Goal: Task Accomplishment & Management: Manage account settings

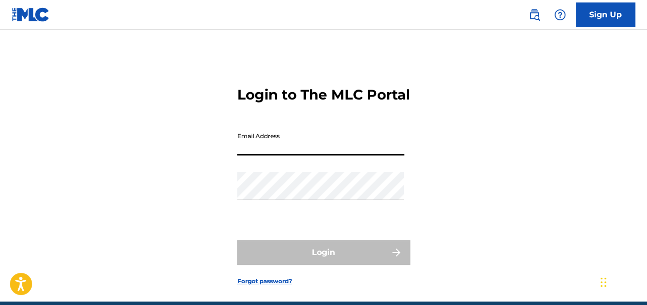
type input "[EMAIL_ADDRESS][DOMAIN_NAME]"
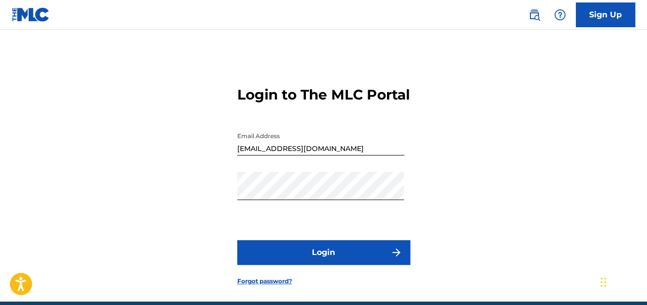
click at [275, 265] on button "Login" at bounding box center [323, 252] width 173 height 25
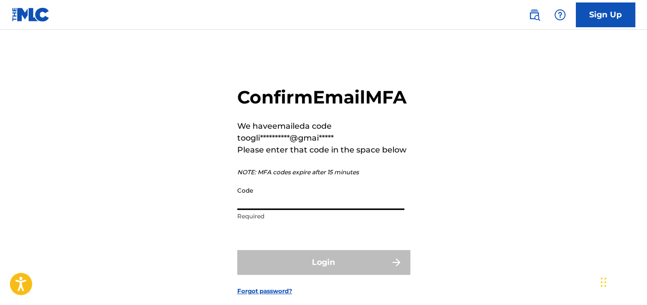
paste input "203710"
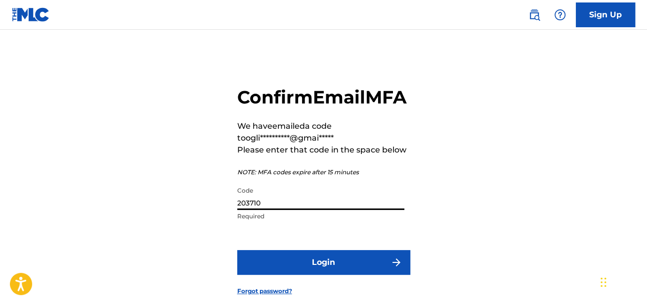
type input "203710"
click at [298, 274] on button "Login" at bounding box center [323, 262] width 173 height 25
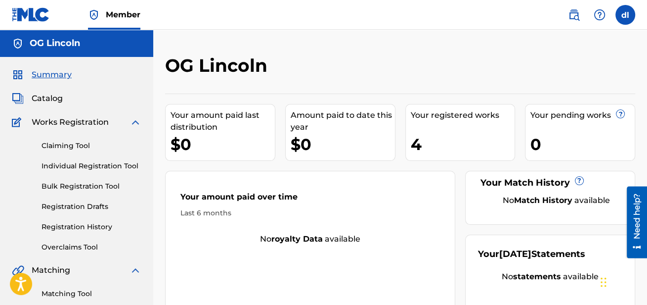
click at [49, 98] on span "Catalog" at bounding box center [47, 98] width 31 height 12
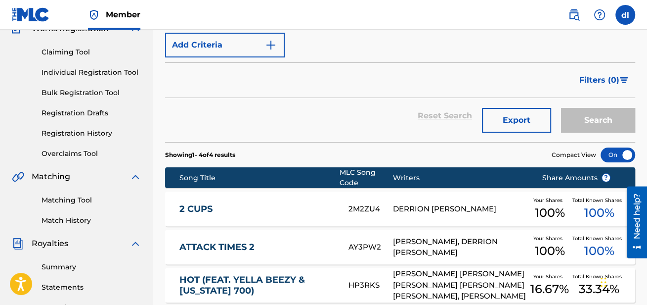
scroll to position [197, 0]
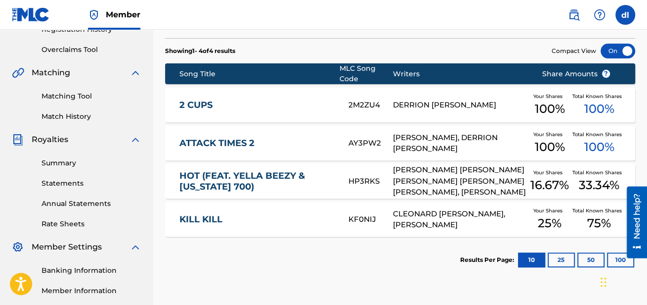
click at [363, 181] on div "HP3RKS" at bounding box center [371, 181] width 45 height 11
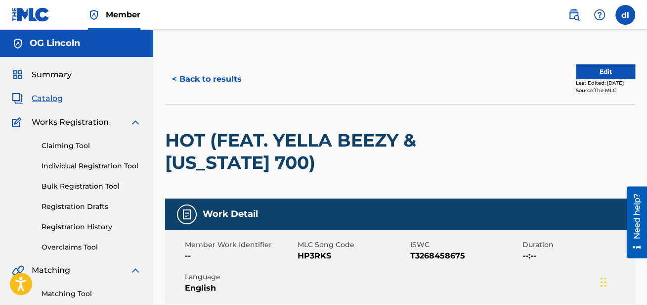
click at [73, 150] on link "Claiming Tool" at bounding box center [92, 145] width 100 height 10
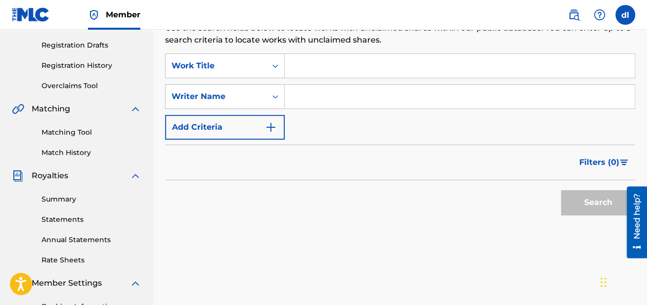
scroll to position [148, 0]
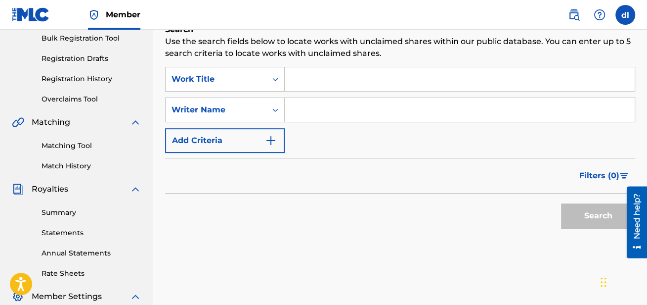
click at [318, 108] on input "Search Form" at bounding box center [460, 110] width 350 height 24
type input "[PERSON_NAME]"
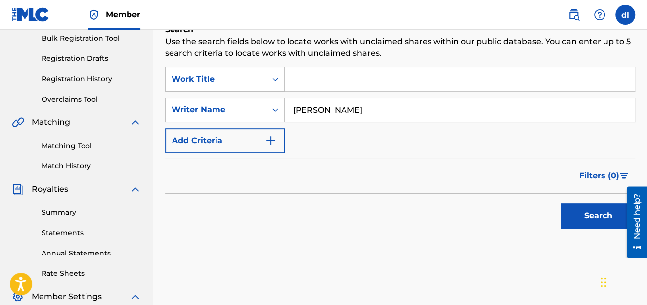
click at [605, 214] on button "Search" at bounding box center [598, 215] width 74 height 25
click at [334, 84] on input "Search Form" at bounding box center [460, 79] width 350 height 24
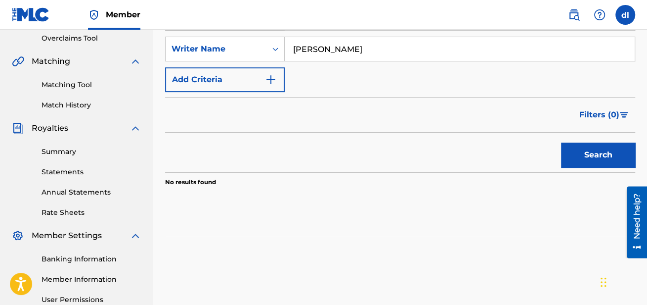
scroll to position [210, 0]
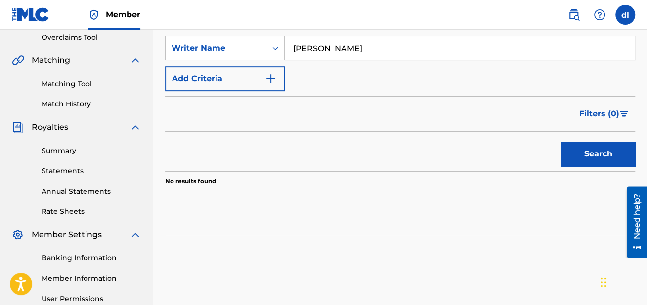
click at [581, 156] on button "Search" at bounding box center [598, 153] width 74 height 25
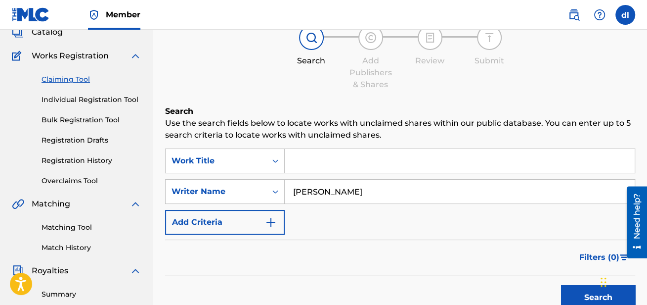
scroll to position [61, 0]
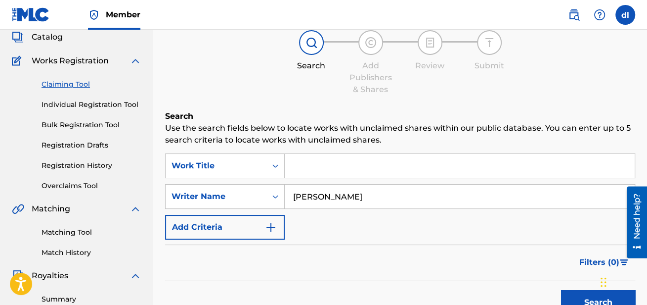
click at [318, 200] on input "[PERSON_NAME]" at bounding box center [460, 196] width 350 height 24
click at [223, 193] on div "Writer Name" at bounding box center [216, 196] width 89 height 12
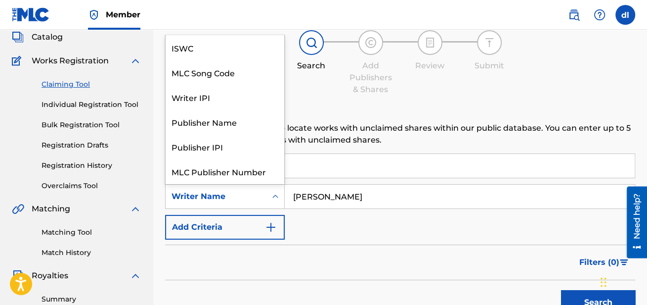
scroll to position [24, 0]
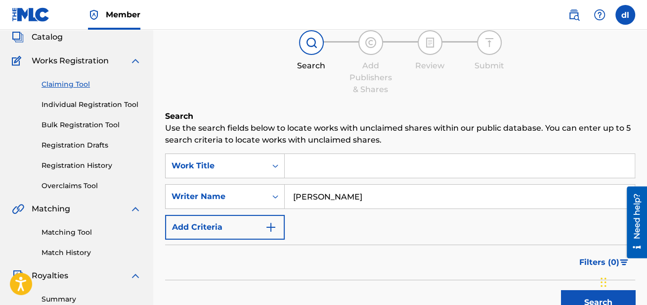
drag, startPoint x: 77, startPoint y: 99, endPoint x: 71, endPoint y: 99, distance: 6.0
click at [77, 98] on div "Claiming Tool Individual Registration Tool Bulk Registration Tool Registration …" at bounding box center [77, 129] width 130 height 124
click at [72, 102] on link "Individual Registration Tool" at bounding box center [92, 104] width 100 height 10
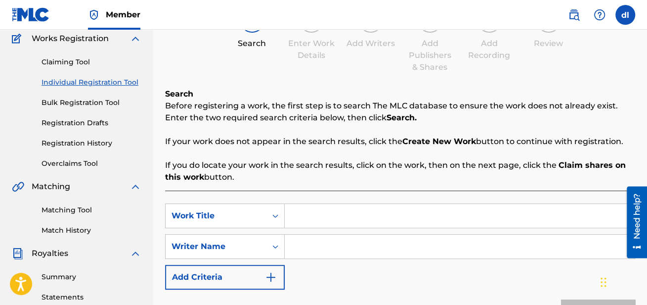
scroll to position [148, 0]
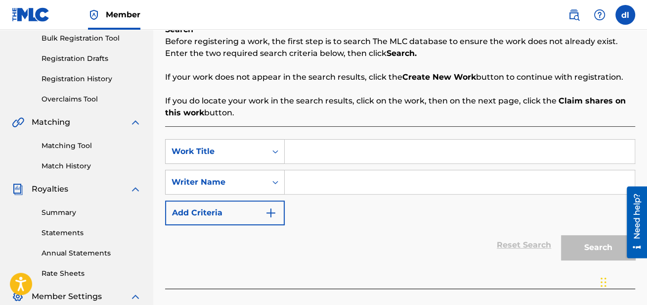
click at [340, 156] on input "Search Form" at bounding box center [460, 151] width 350 height 24
click at [308, 185] on input "Search Form" at bounding box center [460, 182] width 350 height 24
click at [325, 182] on input "Search Form" at bounding box center [460, 182] width 350 height 24
click at [81, 251] on link "Annual Statements" at bounding box center [92, 253] width 100 height 10
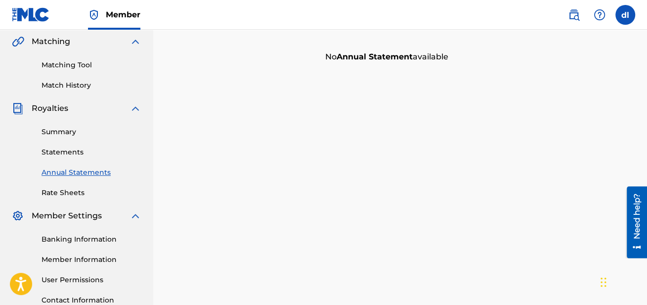
scroll to position [247, 0]
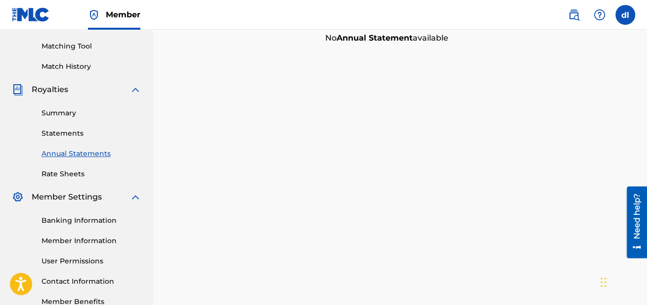
click at [53, 130] on link "Statements" at bounding box center [92, 133] width 100 height 10
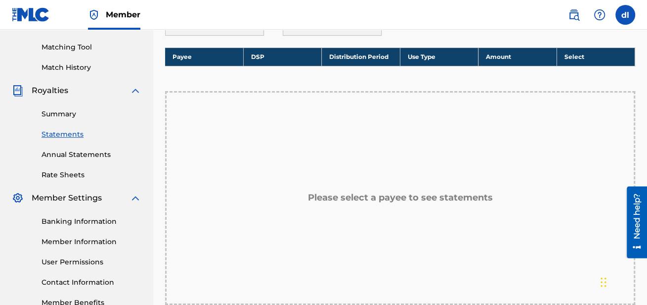
scroll to position [247, 0]
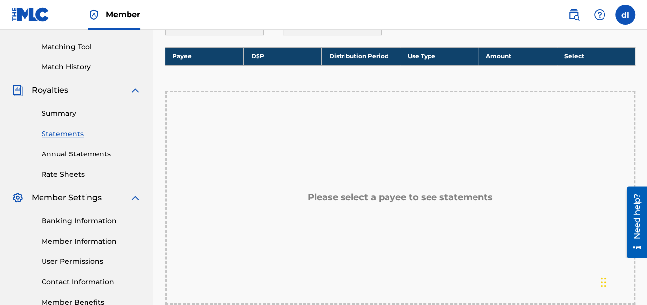
click at [58, 112] on link "Summary" at bounding box center [92, 113] width 100 height 10
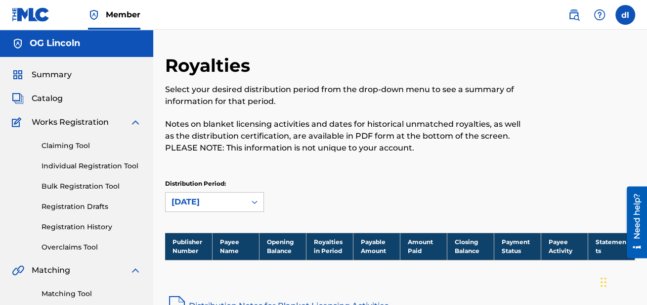
click at [81, 226] on link "Registration History" at bounding box center [92, 227] width 100 height 10
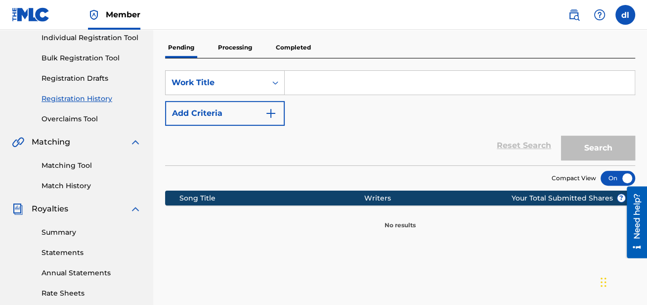
scroll to position [111, 0]
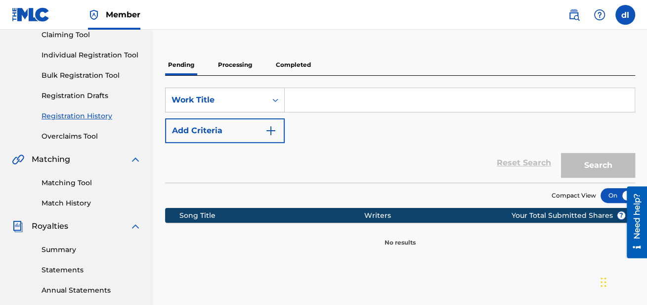
click at [74, 75] on link "Bulk Registration Tool" at bounding box center [92, 75] width 100 height 10
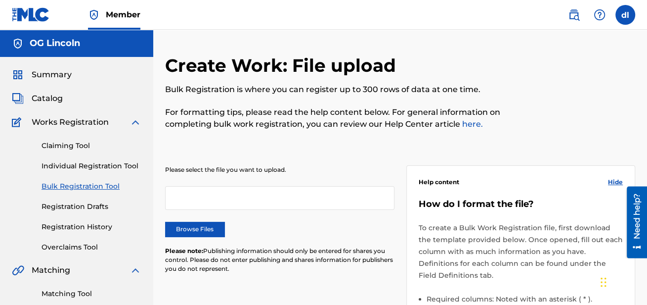
click at [55, 140] on link "Claiming Tool" at bounding box center [92, 145] width 100 height 10
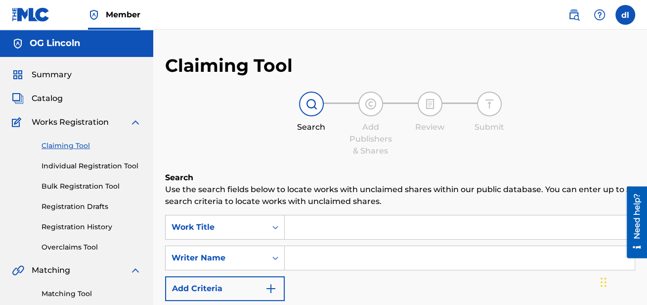
click at [52, 72] on span "Summary" at bounding box center [52, 75] width 40 height 12
